Goal: Information Seeking & Learning: Learn about a topic

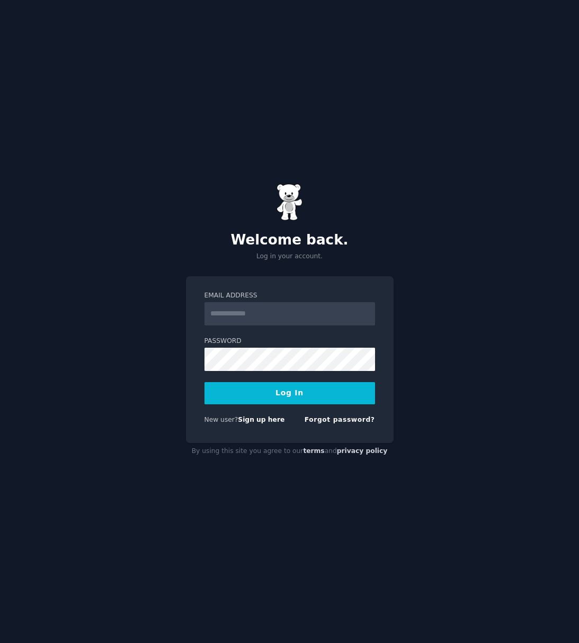
click at [268, 318] on input "Email Address" at bounding box center [289, 313] width 171 height 23
type input "**********"
click at [292, 396] on button "Log In" at bounding box center [289, 393] width 171 height 22
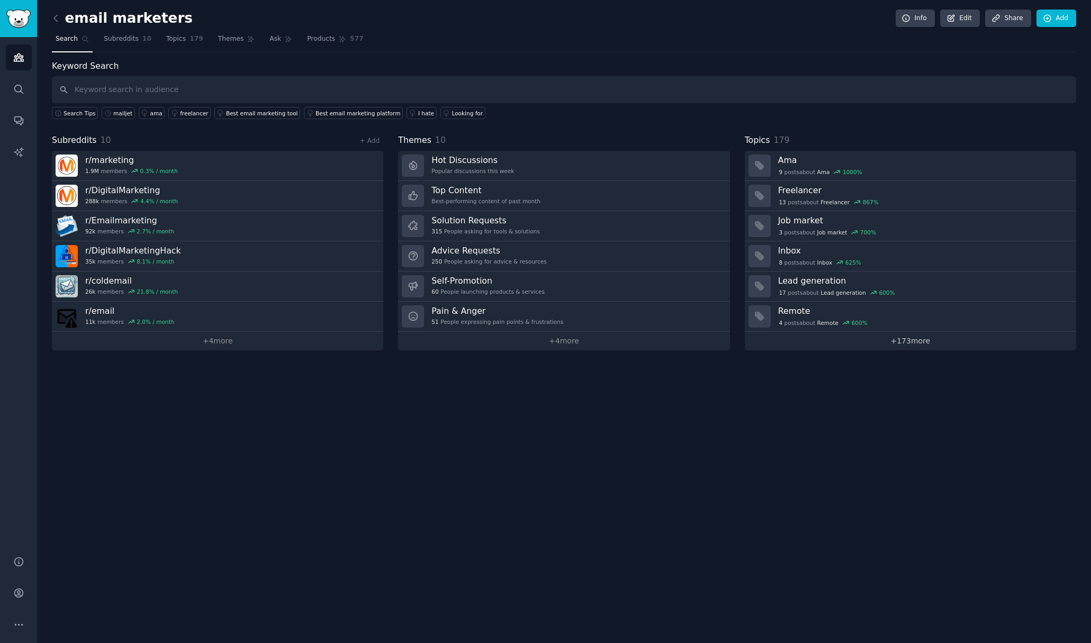
click at [578, 345] on link "+ 173 more" at bounding box center [910, 341] width 331 height 19
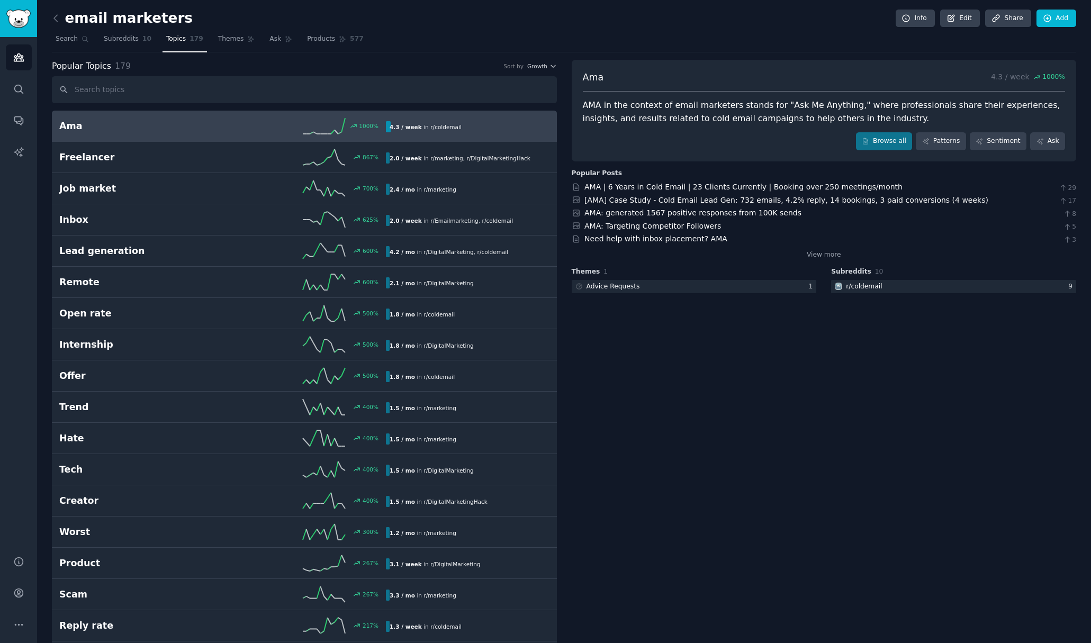
click at [171, 136] on link "Ama 1000 % 4.3 / week in r/ coldemail" at bounding box center [304, 126] width 505 height 31
click at [578, 184] on link "AMA | 6 Years in Cold Email | 23 Clients Currently | Booking over 250 meetings/…" at bounding box center [744, 187] width 318 height 8
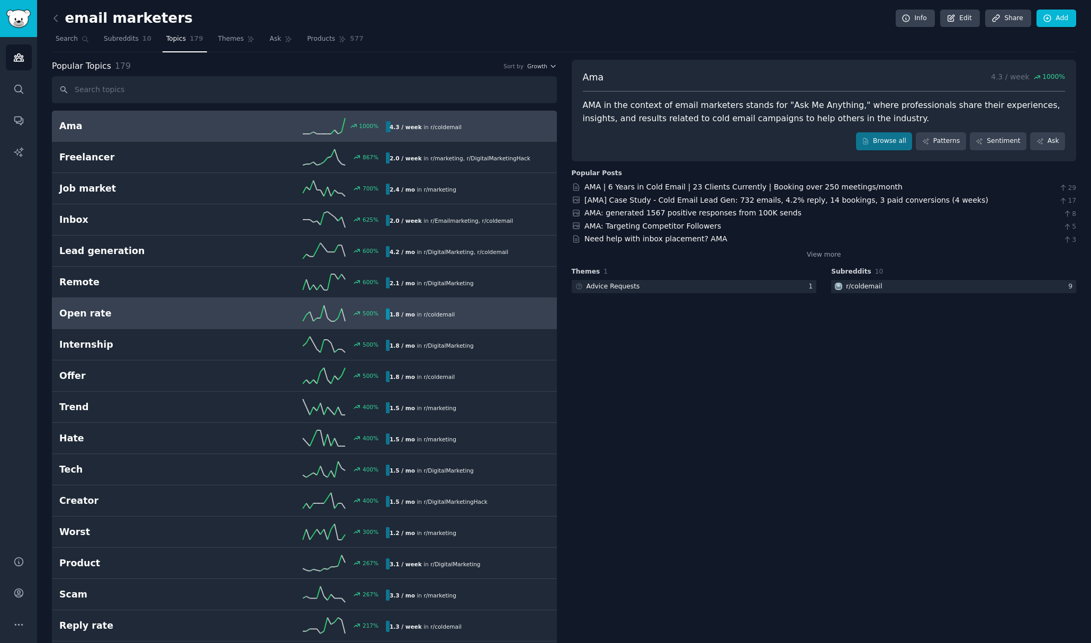
click at [127, 308] on h2 "Open rate" at bounding box center [141, 313] width 164 height 13
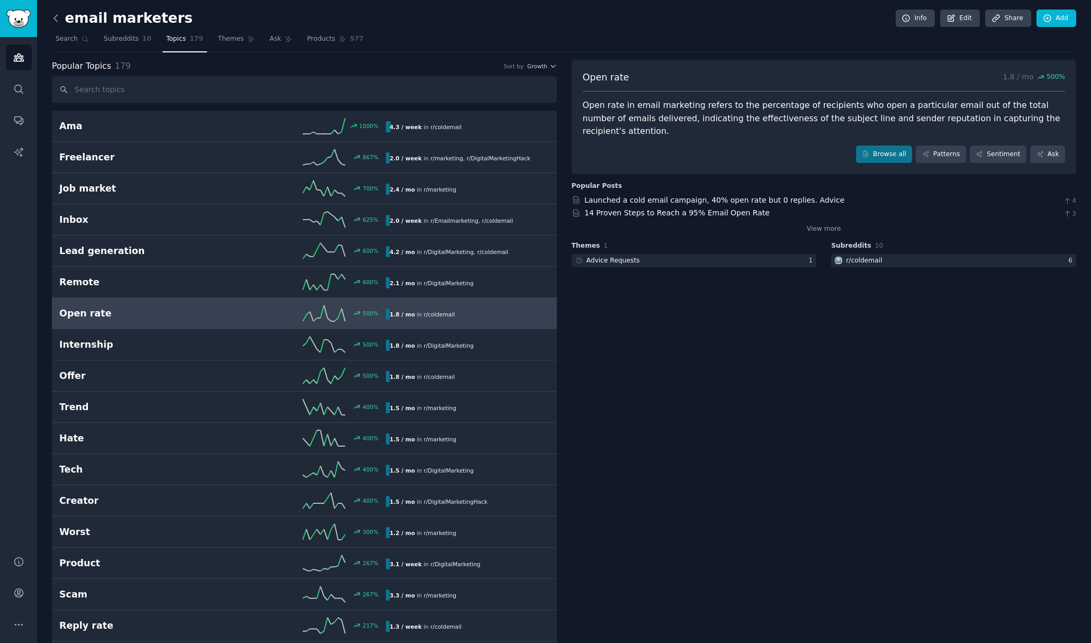
click at [57, 21] on icon at bounding box center [55, 18] width 3 height 6
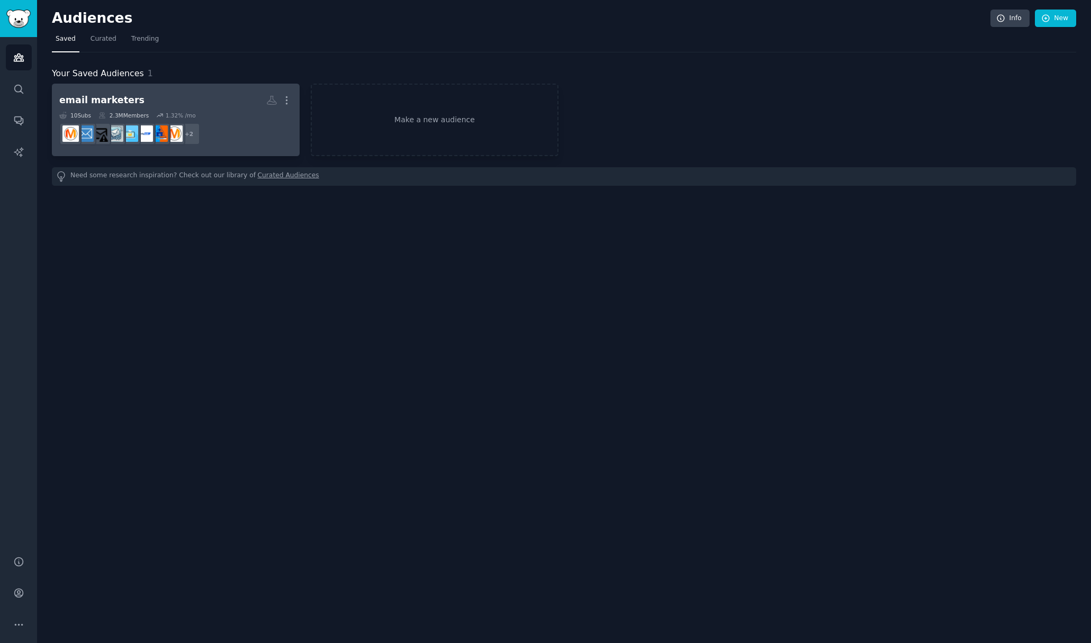
click at [226, 124] on dd "+ 2" at bounding box center [175, 134] width 233 height 30
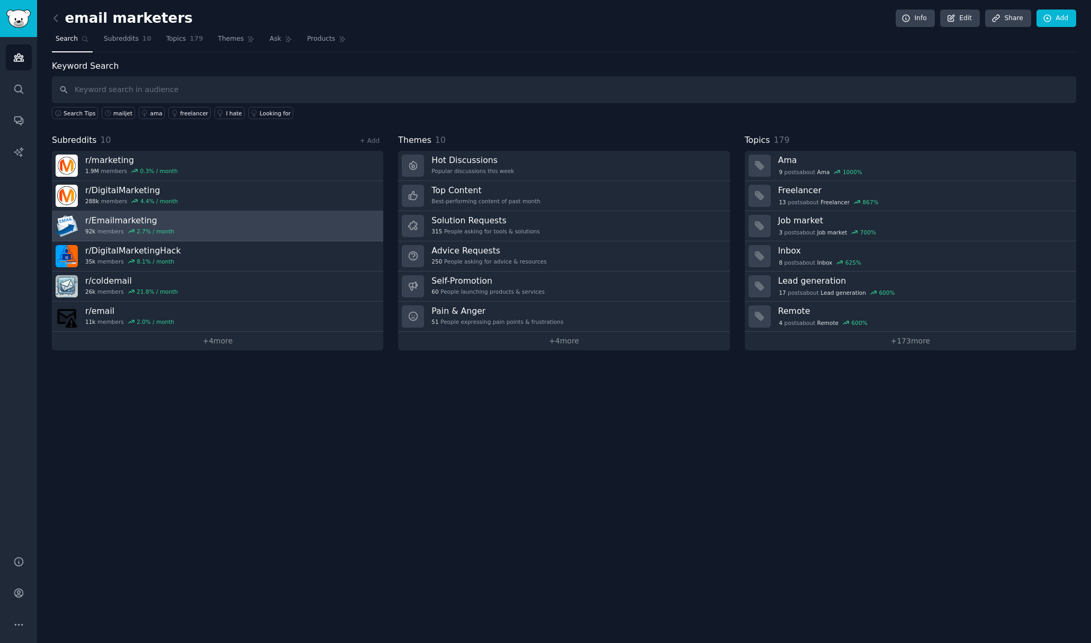
click at [188, 226] on link "r/ Emailmarketing 92k members 2.7 % / month" at bounding box center [217, 226] width 331 height 30
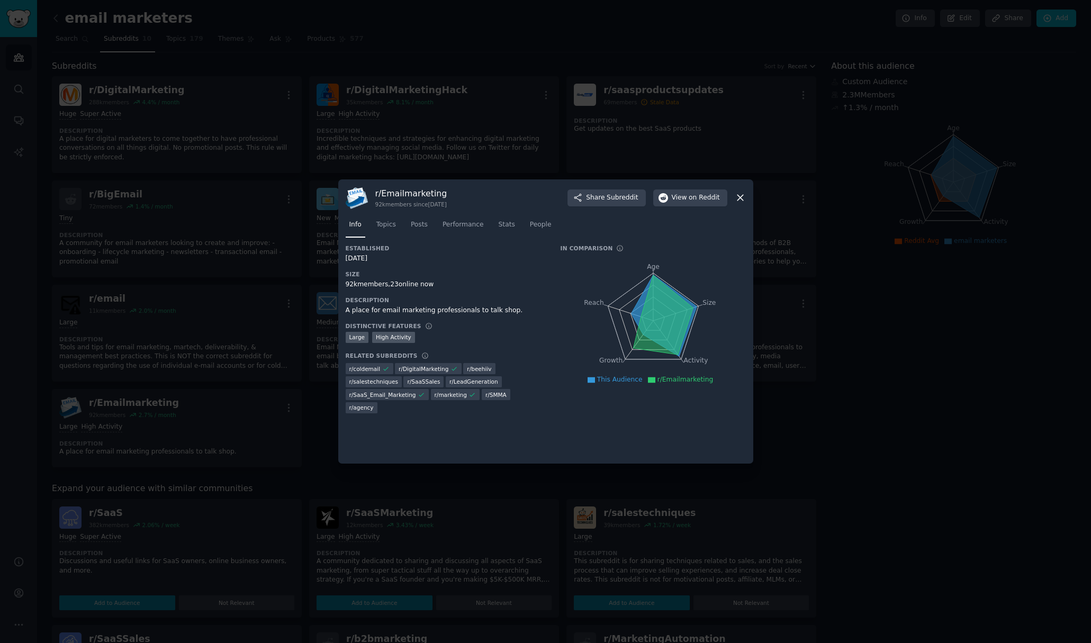
click at [578, 196] on icon at bounding box center [741, 198] width 6 height 6
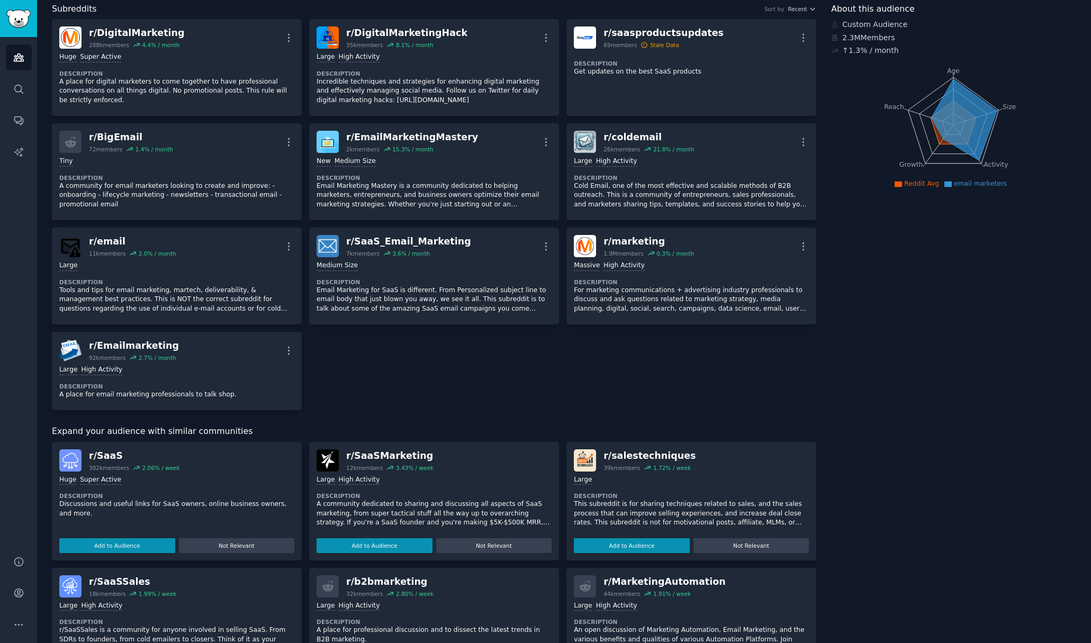
scroll to position [106, 0]
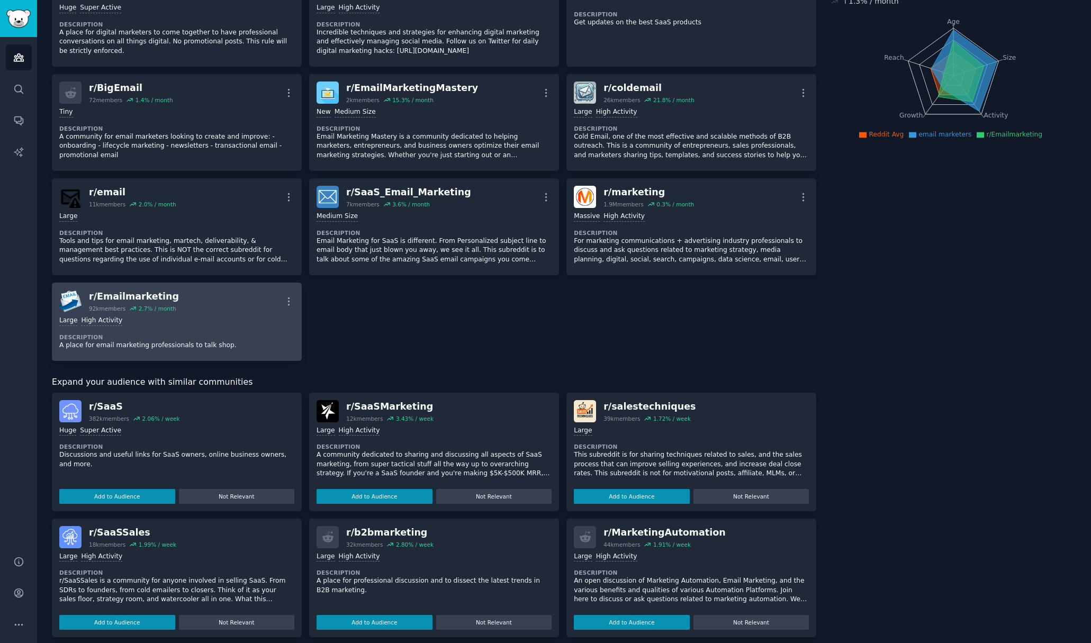
click at [264, 311] on div "r/ Emailmarketing 92k members 2.7 % / month More" at bounding box center [176, 301] width 235 height 22
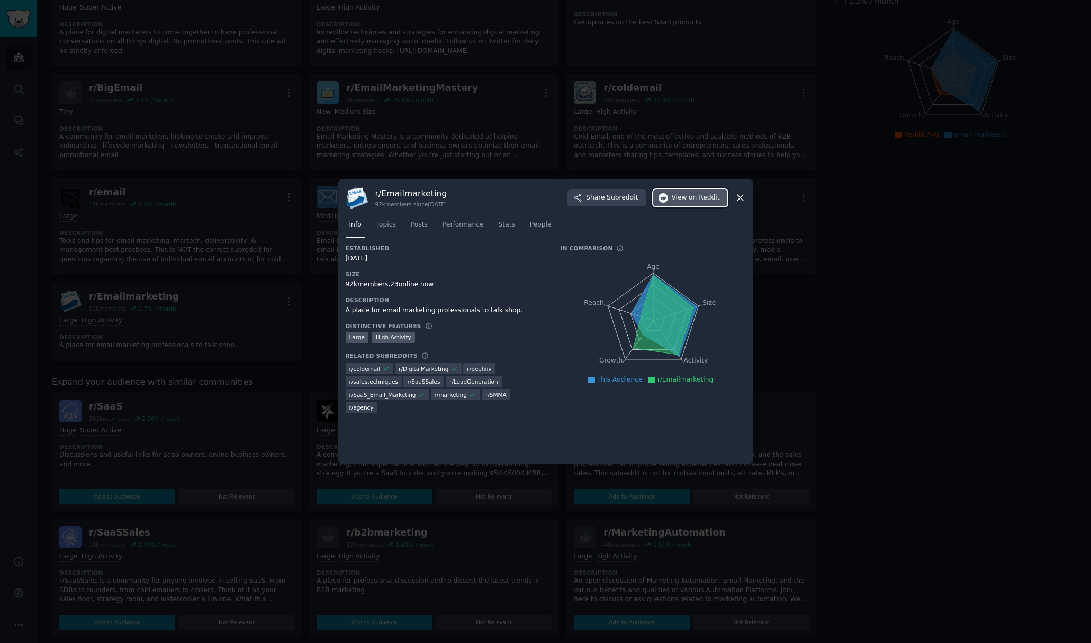
click at [578, 195] on span "View on Reddit" at bounding box center [696, 198] width 48 height 10
